Goal: Navigation & Orientation: Find specific page/section

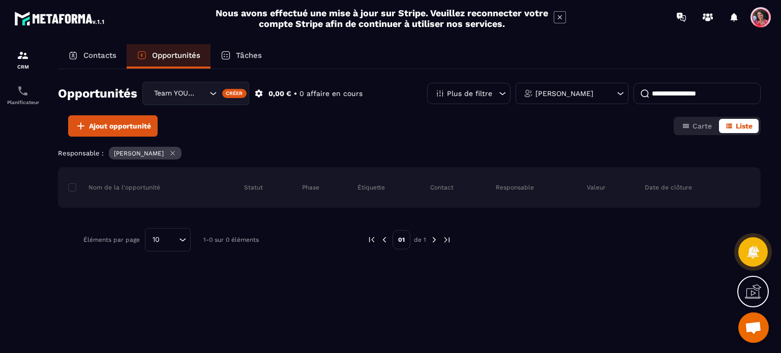
scroll to position [4, 0]
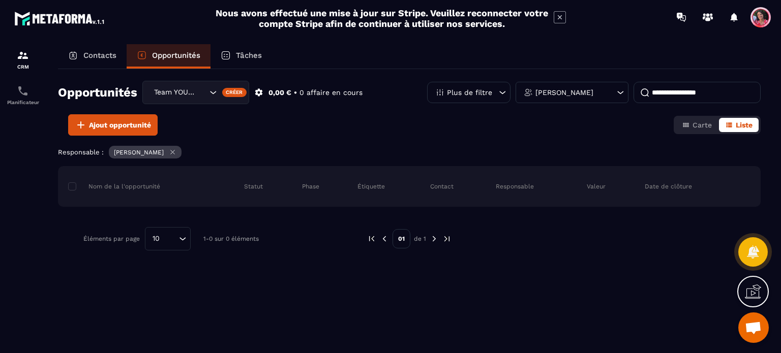
click at [199, 90] on input "Search for option" at bounding box center [202, 92] width 10 height 11
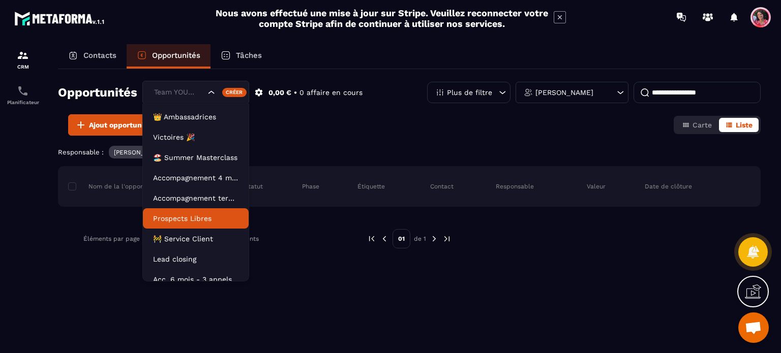
scroll to position [25, 0]
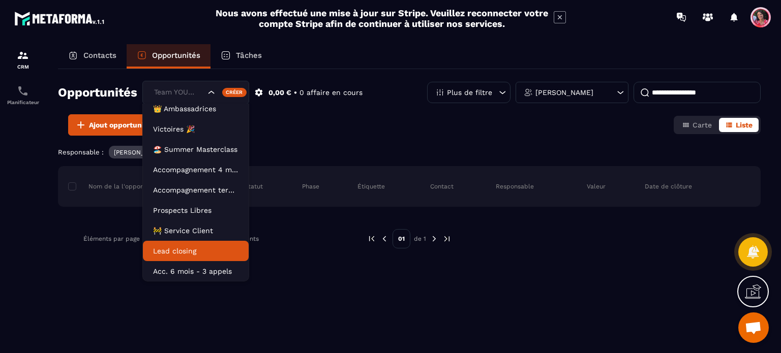
click at [198, 246] on p "Lead closing" at bounding box center [195, 251] width 85 height 10
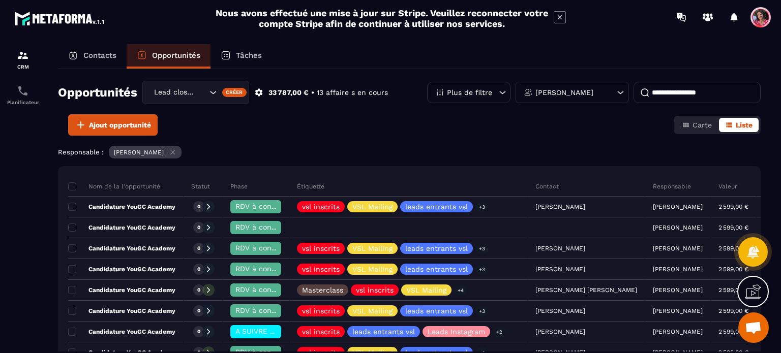
click at [98, 56] on p "Contacts" at bounding box center [99, 55] width 33 height 9
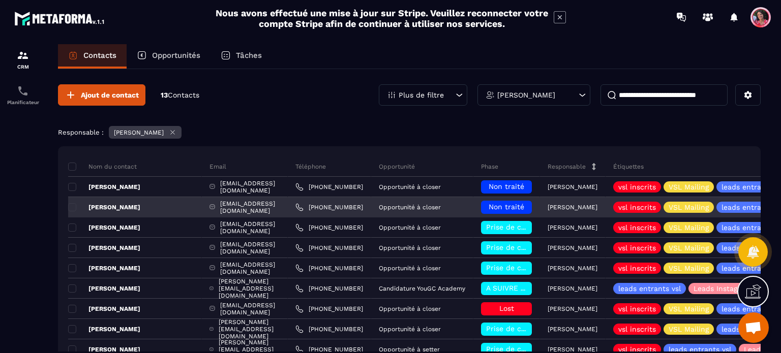
scroll to position [163, 0]
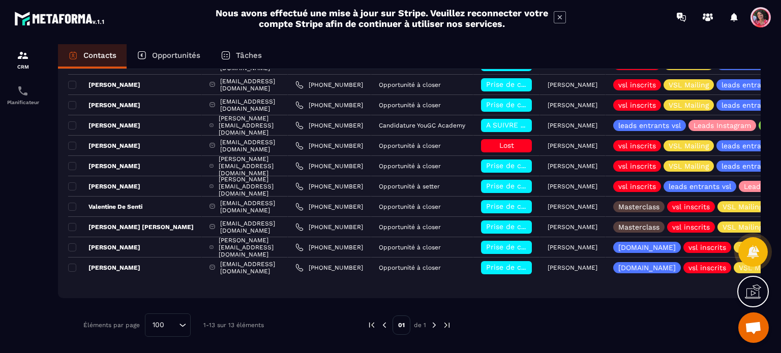
click at [175, 51] on p "Opportunités" at bounding box center [176, 55] width 48 height 9
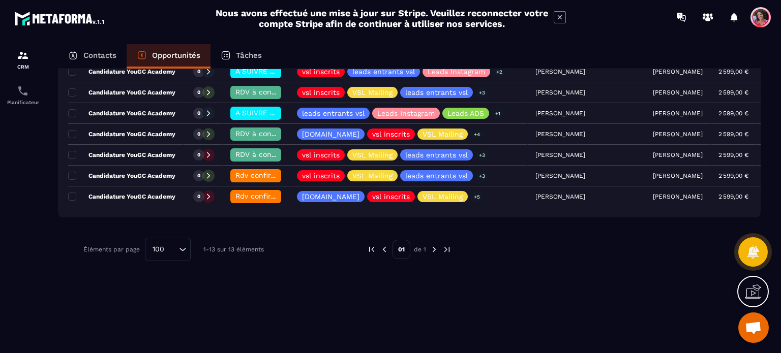
scroll to position [273, 0]
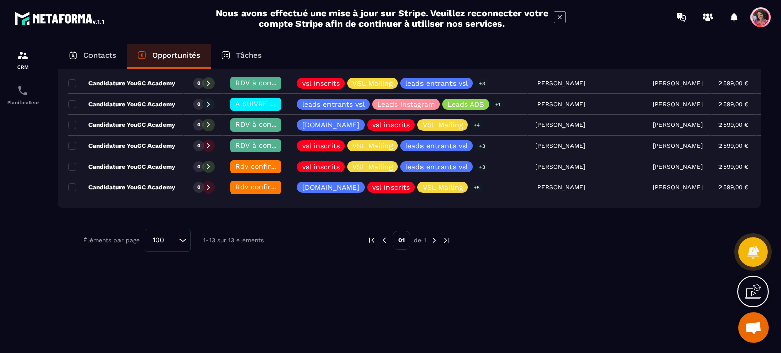
click at [244, 53] on p "Tâches" at bounding box center [249, 55] width 26 height 9
